Goal: Information Seeking & Learning: Learn about a topic

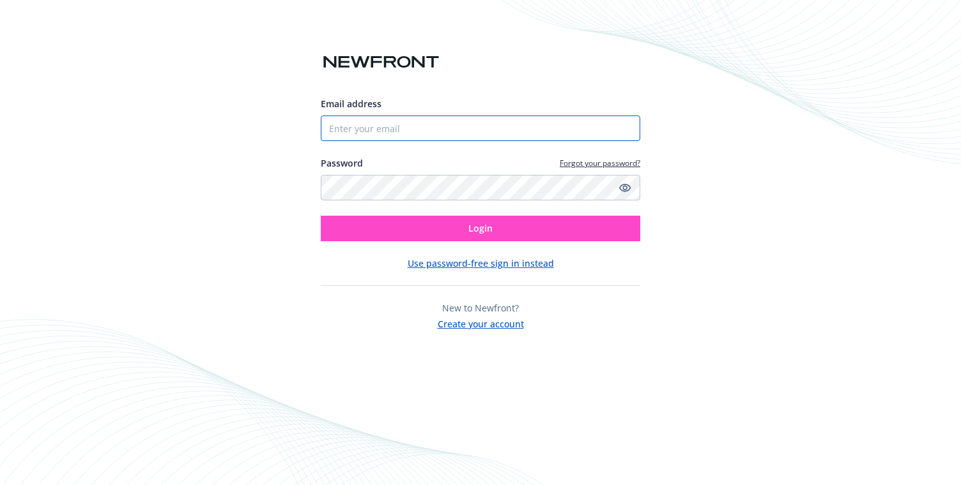
type input "[EMAIL_ADDRESS][DOMAIN_NAME]"
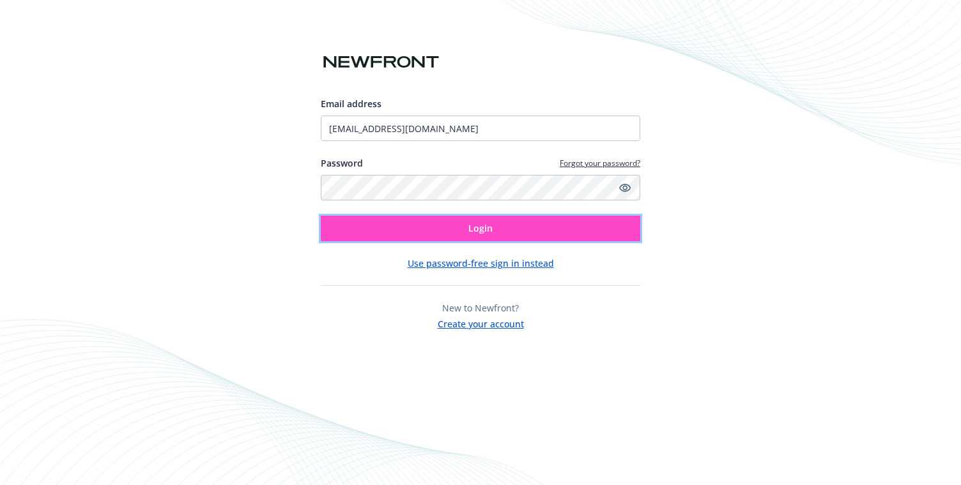
click at [482, 225] on span "Login" at bounding box center [480, 228] width 24 height 12
